Goal: Task Accomplishment & Management: Manage account settings

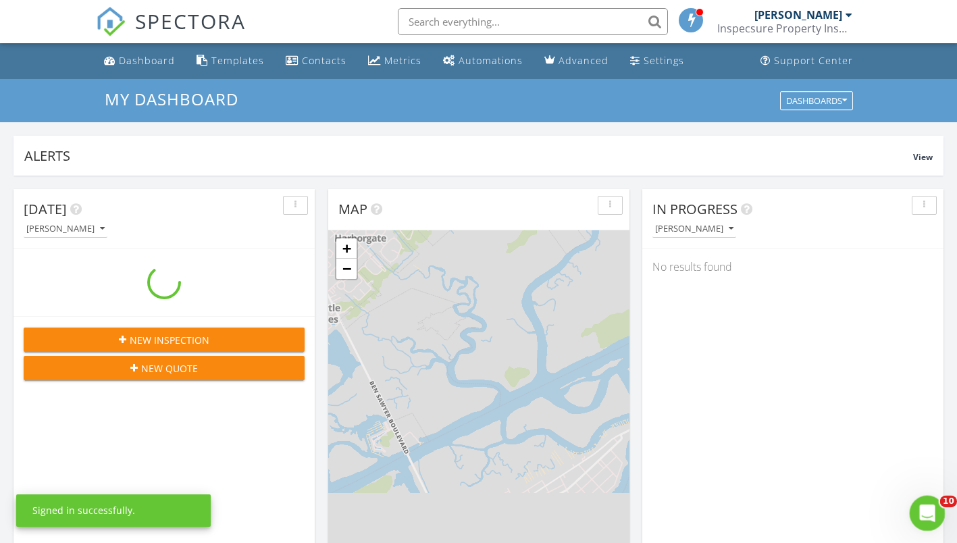
scroll to position [1250, 978]
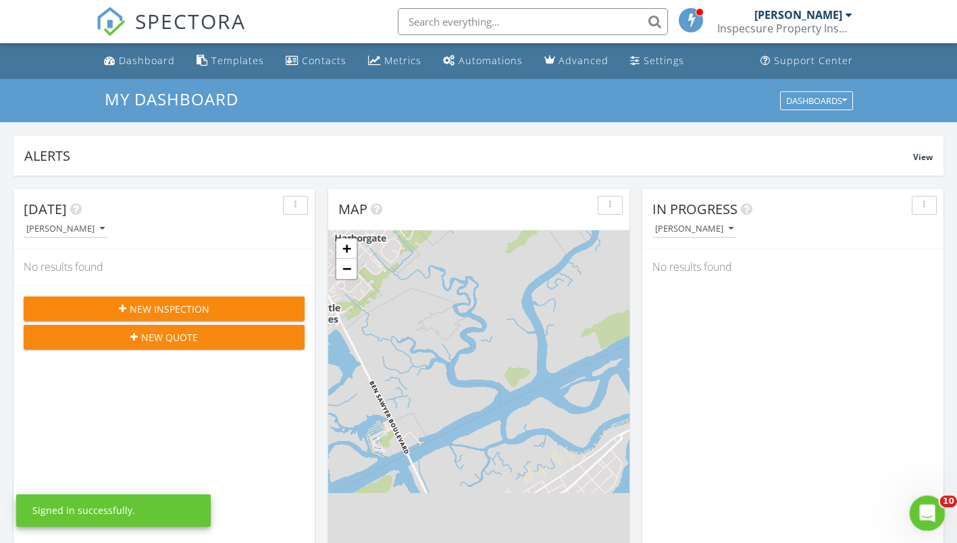
click at [922, 508] on icon "Open Intercom Messenger" at bounding box center [925, 511] width 22 height 22
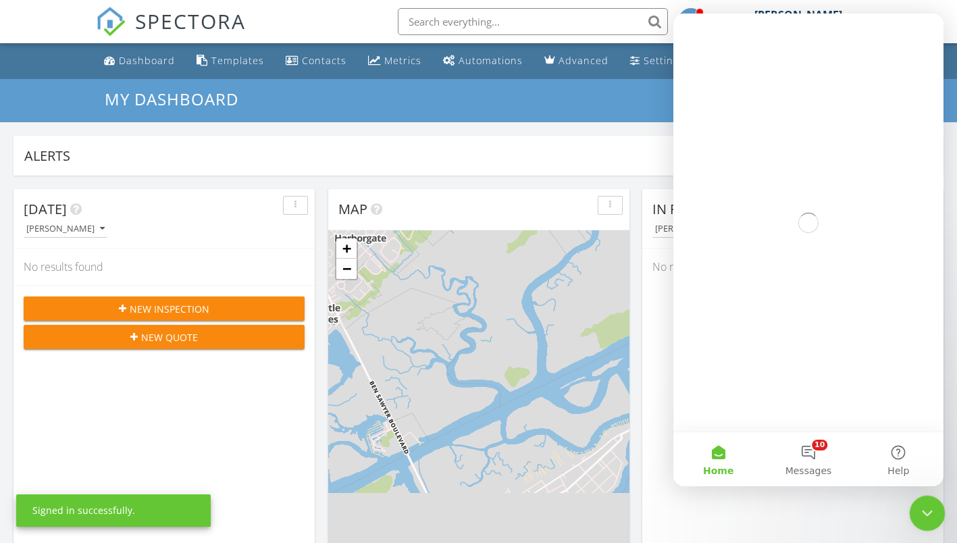
scroll to position [0, 0]
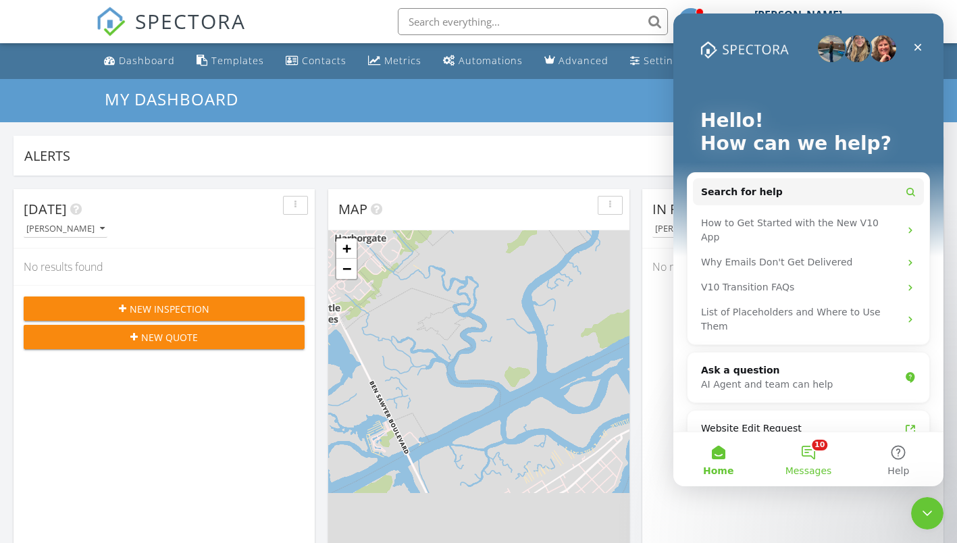
click at [803, 458] on button "10 Messages" at bounding box center [808, 459] width 90 height 54
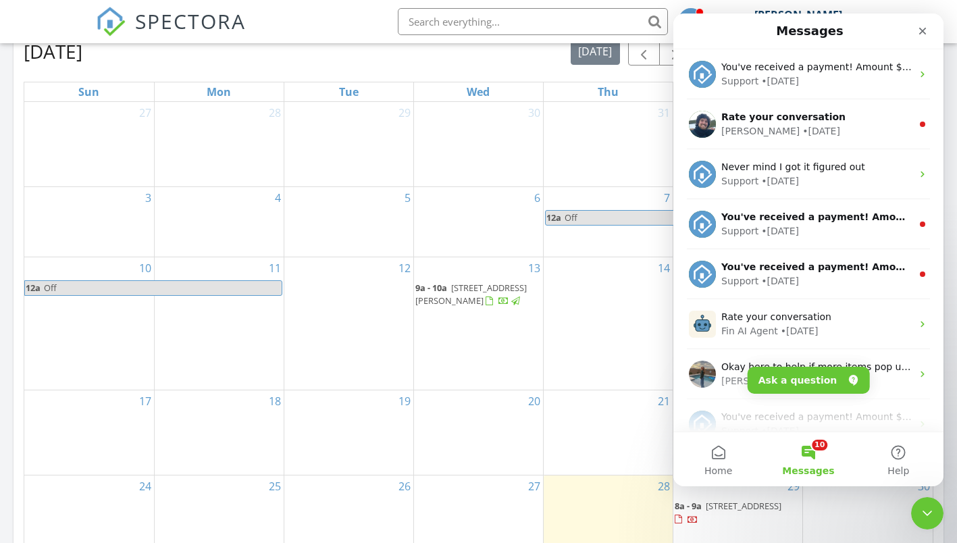
scroll to position [675, 0]
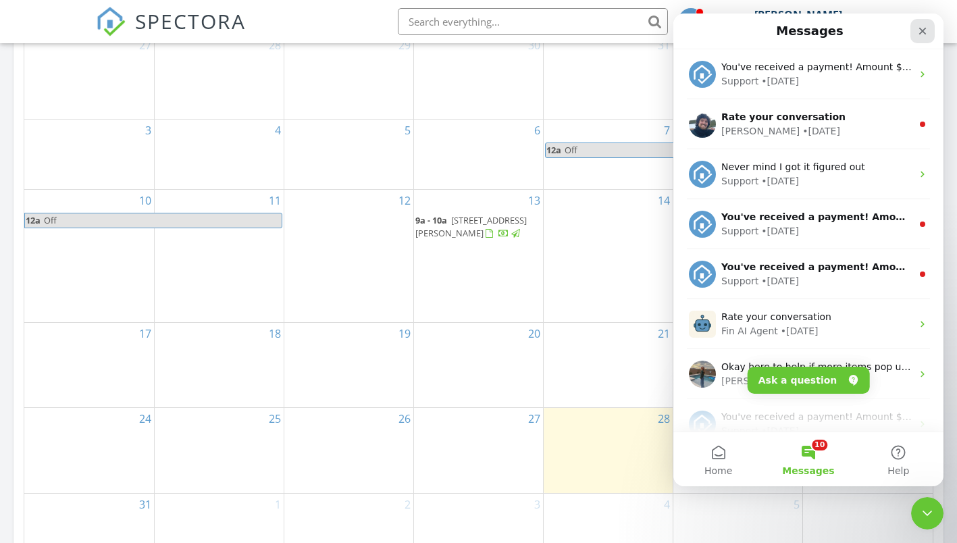
click at [918, 30] on icon "Close" at bounding box center [922, 31] width 11 height 11
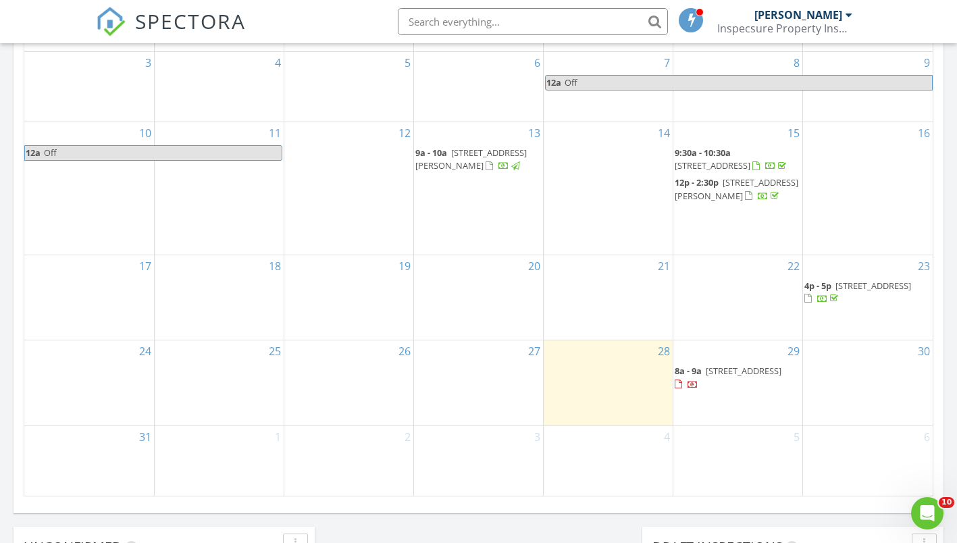
scroll to position [878, 0]
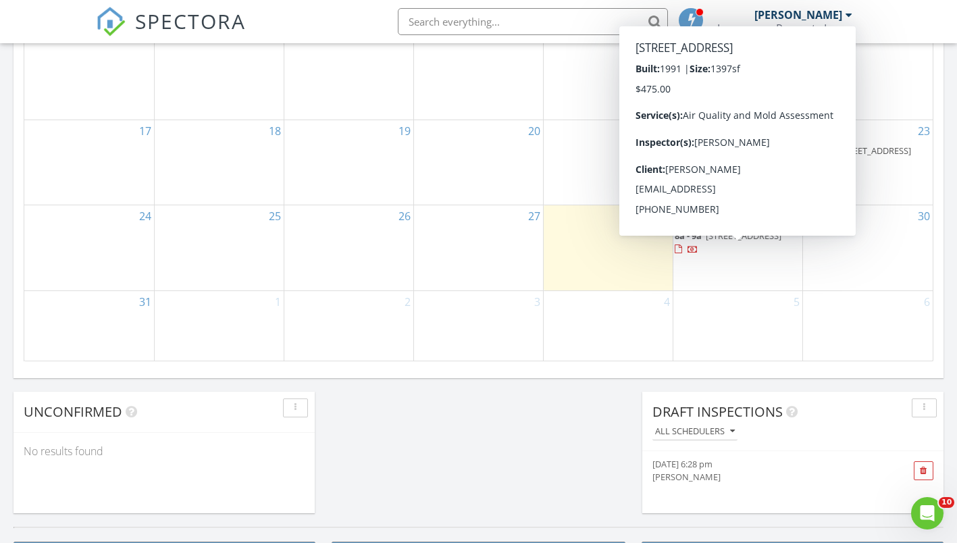
click at [719, 242] on span "1 Shuttle Ct, Charleston 29407" at bounding box center [744, 236] width 76 height 12
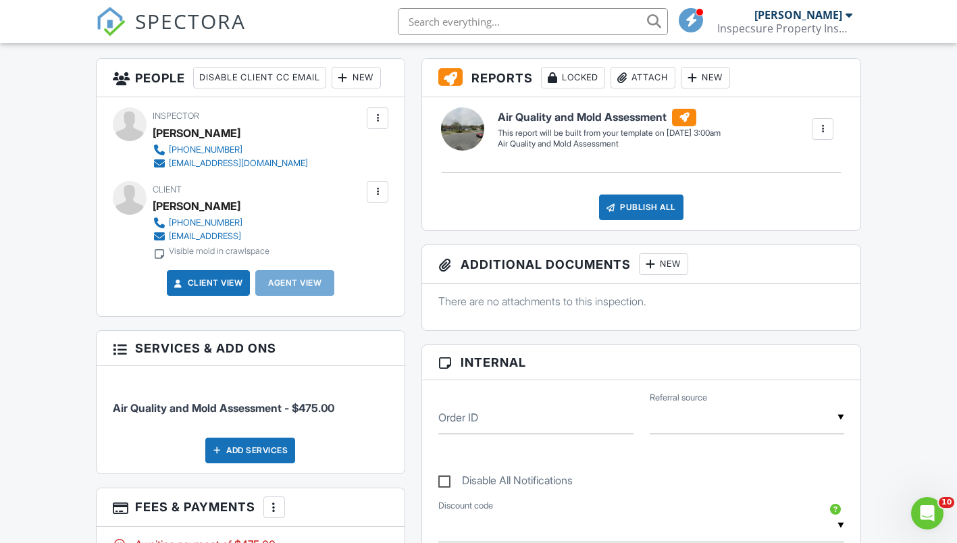
click at [375, 193] on div at bounding box center [378, 192] width 14 height 14
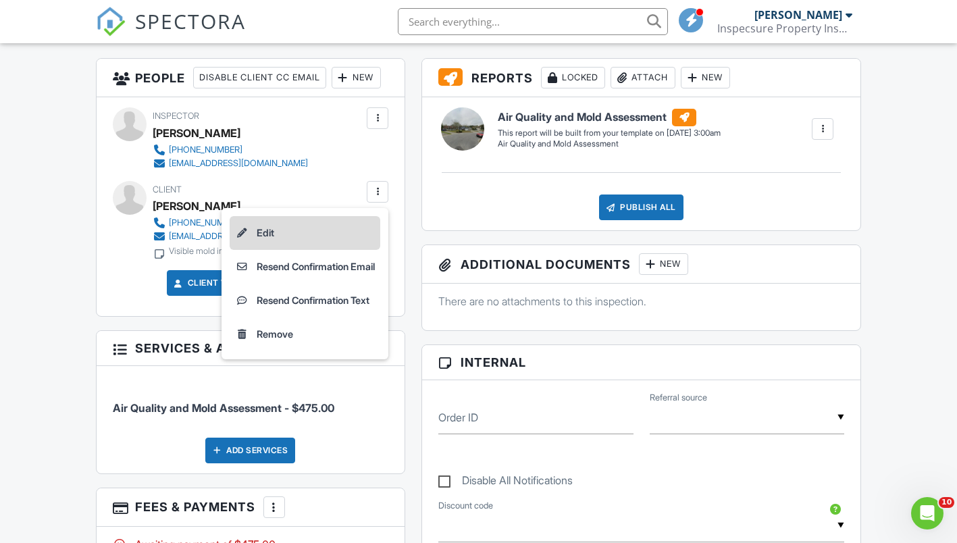
click at [265, 232] on li "Edit" at bounding box center [305, 233] width 151 height 34
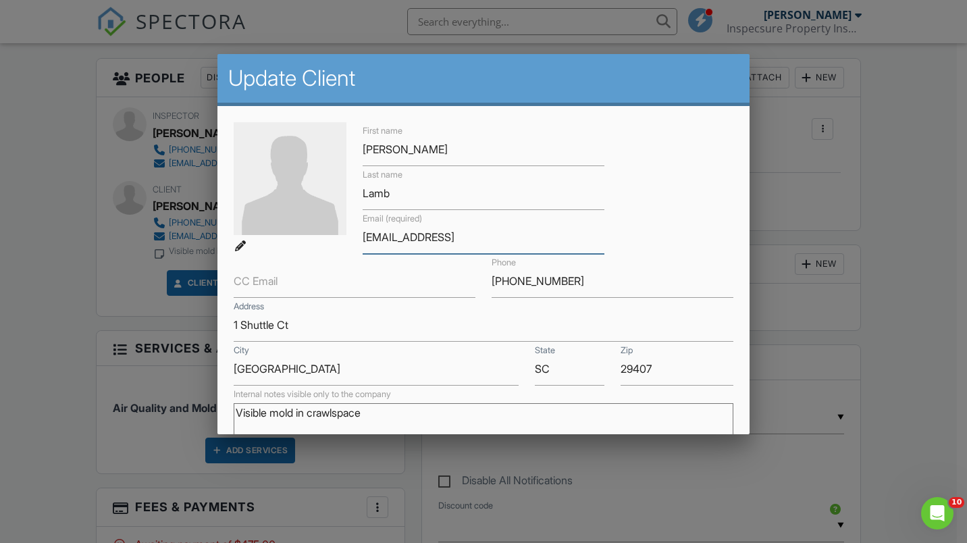
click at [459, 236] on input "[EMAIL_ADDRESS]" at bounding box center [484, 237] width 242 height 33
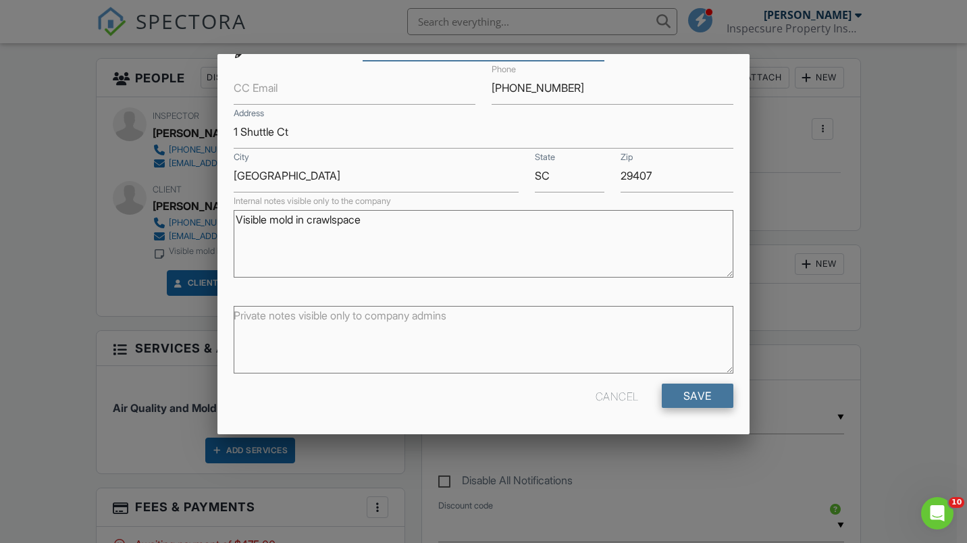
type input "[EMAIL_ADDRESS][DOMAIN_NAME]"
click at [678, 399] on input "Save" at bounding box center [698, 396] width 72 height 24
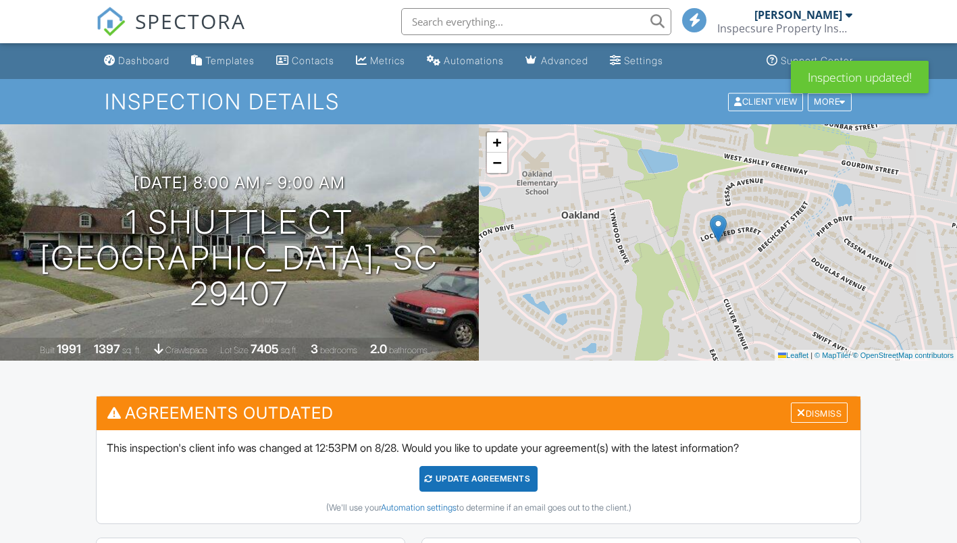
click at [495, 466] on div "Update Agreements" at bounding box center [478, 479] width 118 height 26
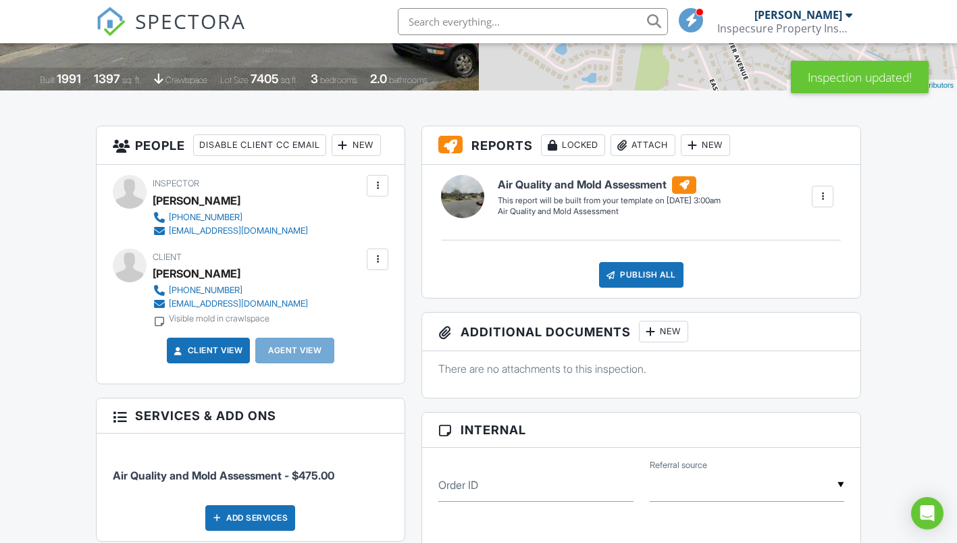
click at [376, 261] on div at bounding box center [378, 260] width 14 height 14
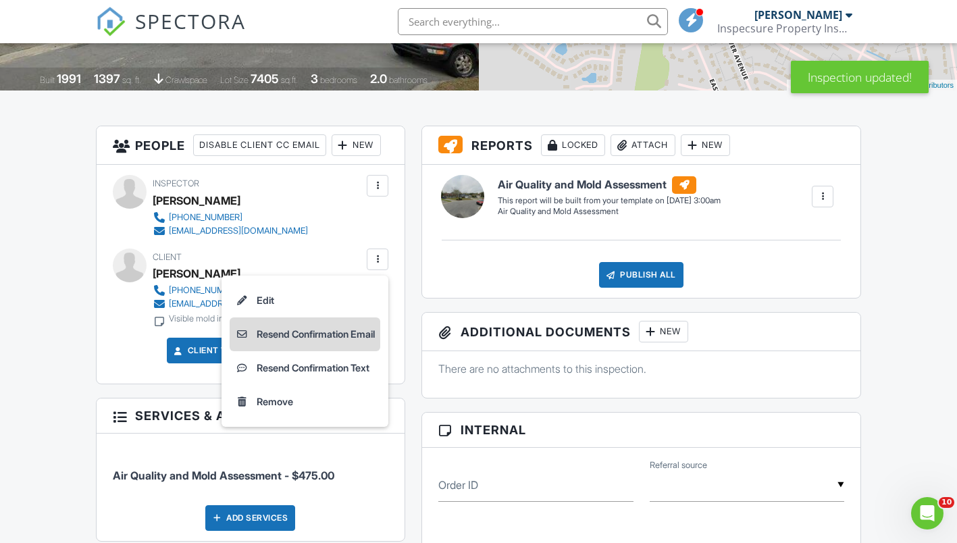
click at [310, 333] on li "Resend Confirmation Email" at bounding box center [305, 334] width 151 height 34
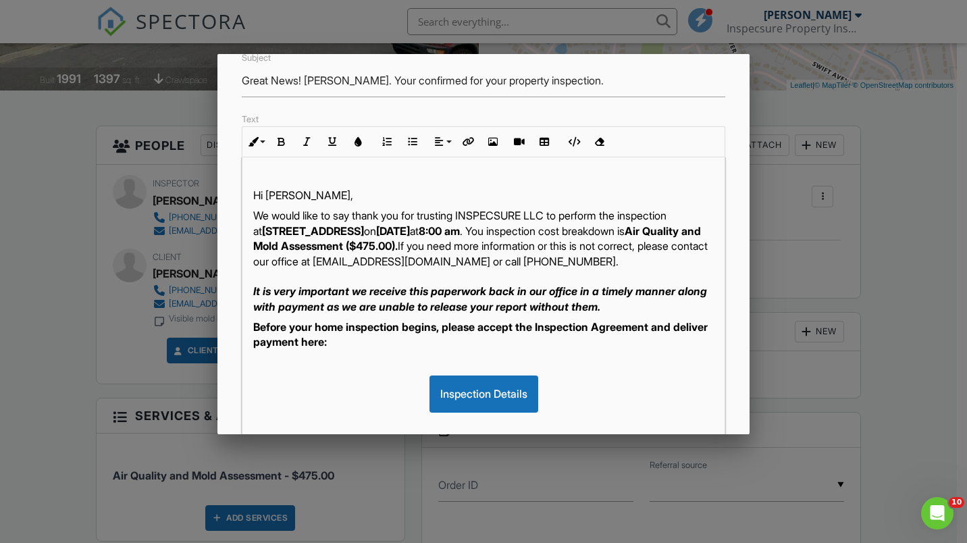
scroll to position [203, 0]
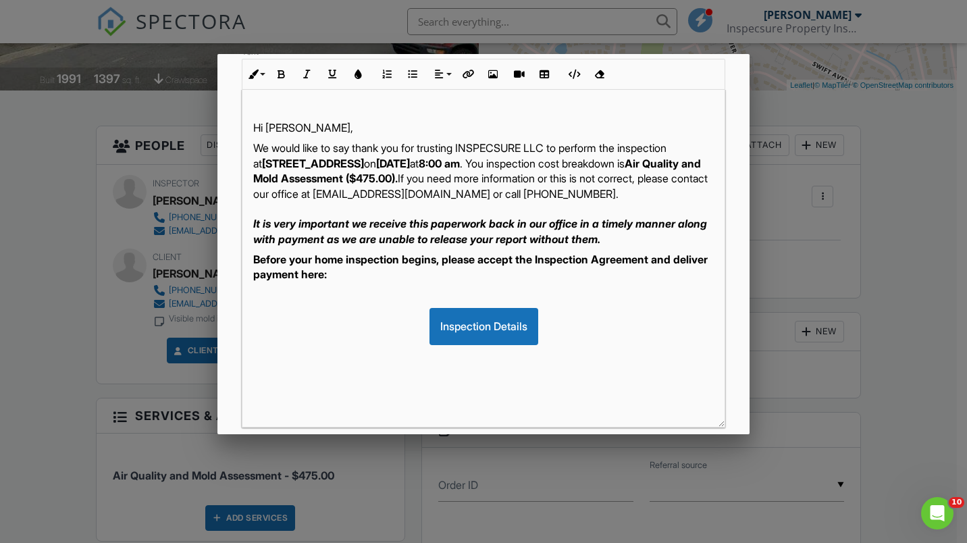
click at [371, 282] on p "Before your home inspection begins, please accept the Inspection Agreement and …" at bounding box center [483, 267] width 461 height 30
drag, startPoint x: 415, startPoint y: 238, endPoint x: 491, endPoint y: 238, distance: 75.6
click at [491, 238] on em "It is very important we receive this paperwork back in our office in a timely m…" at bounding box center [480, 231] width 454 height 28
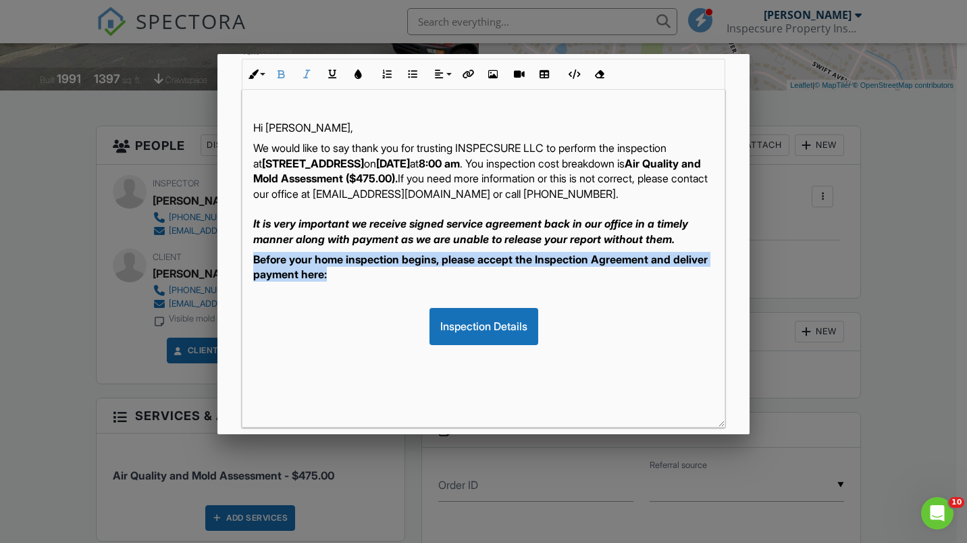
drag, startPoint x: 255, startPoint y: 281, endPoint x: 370, endPoint y: 299, distance: 116.2
click at [370, 282] on p "Before your home inspection begins, please accept the Inspection Agreement and …" at bounding box center [483, 267] width 461 height 30
click at [361, 74] on icon "button" at bounding box center [357, 74] width 9 height 9
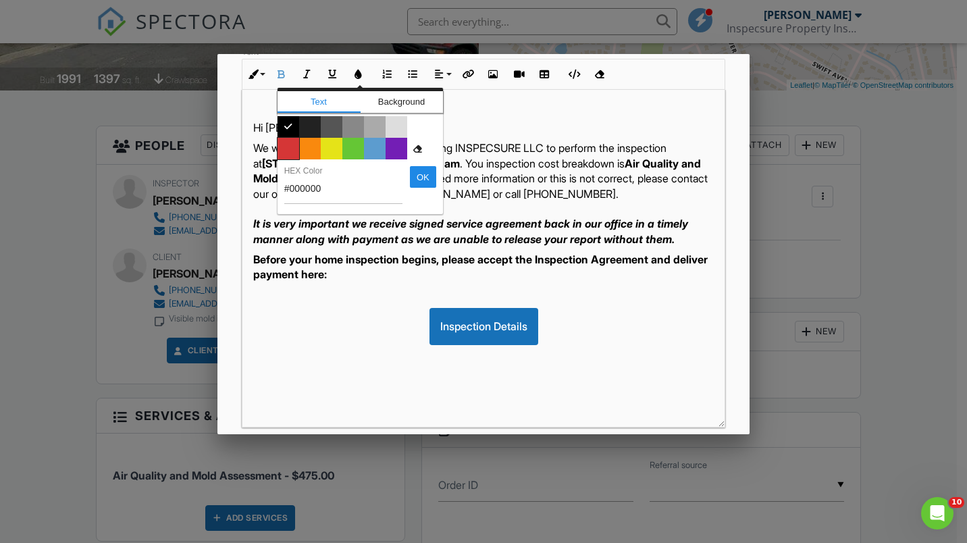
click at [290, 148] on span "Color #d53636" at bounding box center [289, 149] width 22 height 22
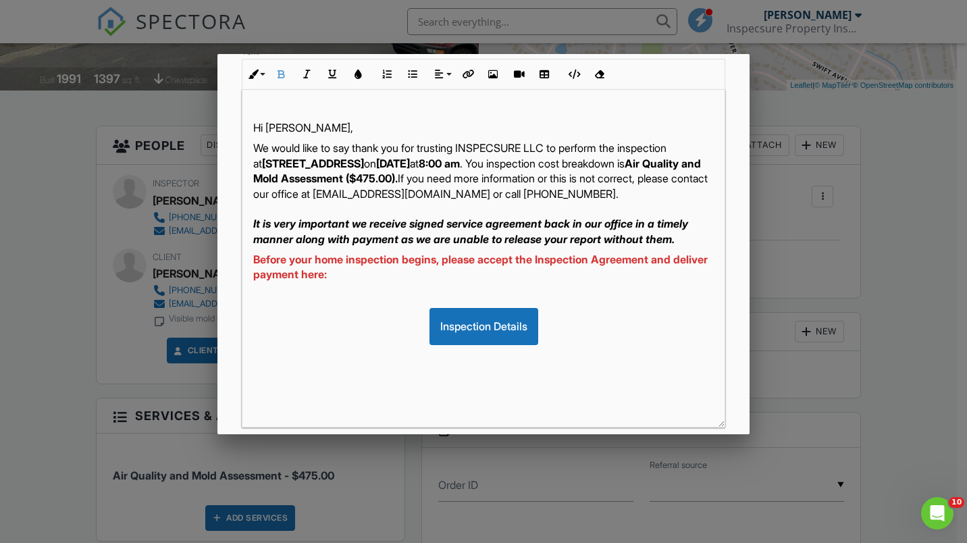
click at [348, 334] on div "Inspection Details" at bounding box center [483, 326] width 461 height 36
click at [602, 332] on div "Inspection Details" at bounding box center [483, 326] width 461 height 36
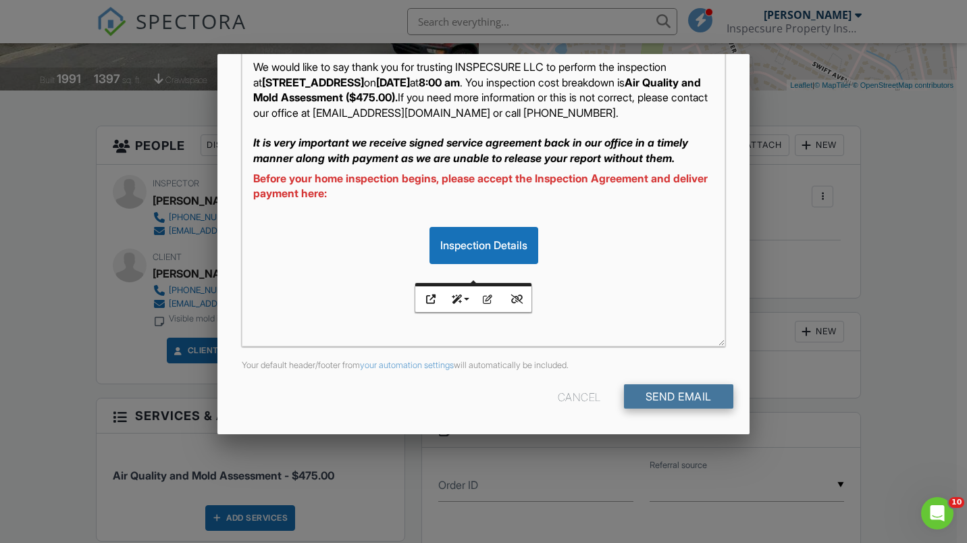
click at [667, 394] on input "Send Email" at bounding box center [678, 396] width 109 height 24
